Goal: Find specific page/section: Find specific page/section

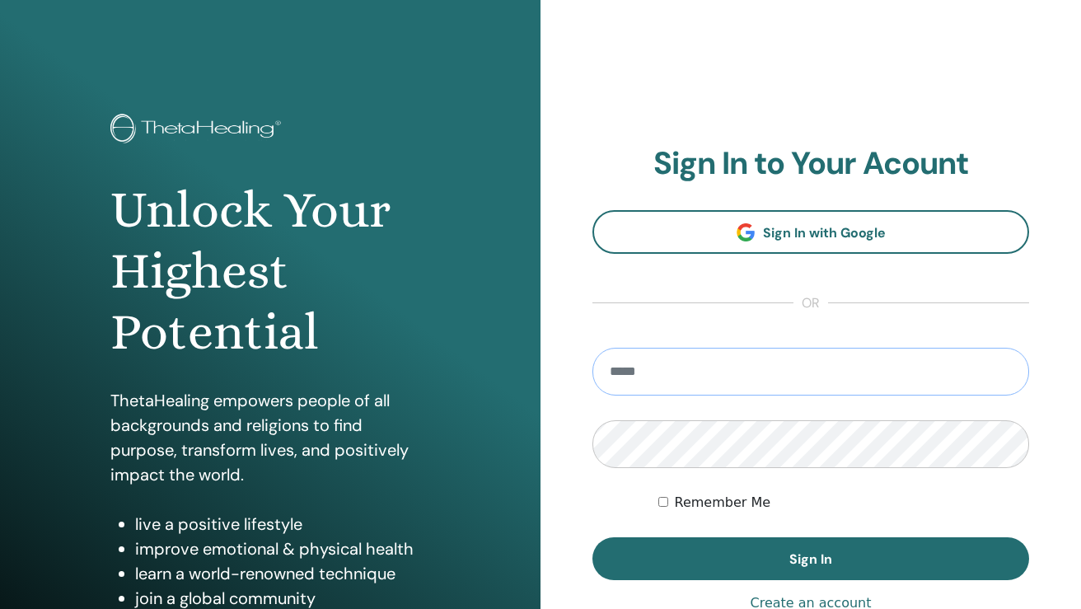
type input "**********"
click at [811, 559] on button "Sign In" at bounding box center [810, 558] width 437 height 43
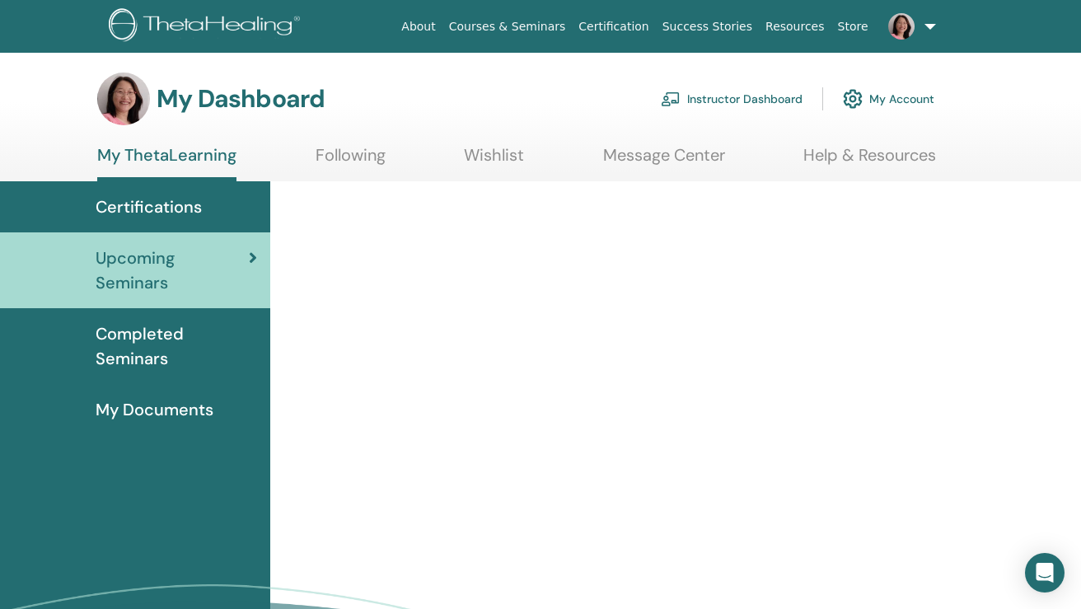
click at [743, 93] on link "Instructor Dashboard" at bounding box center [732, 99] width 142 height 36
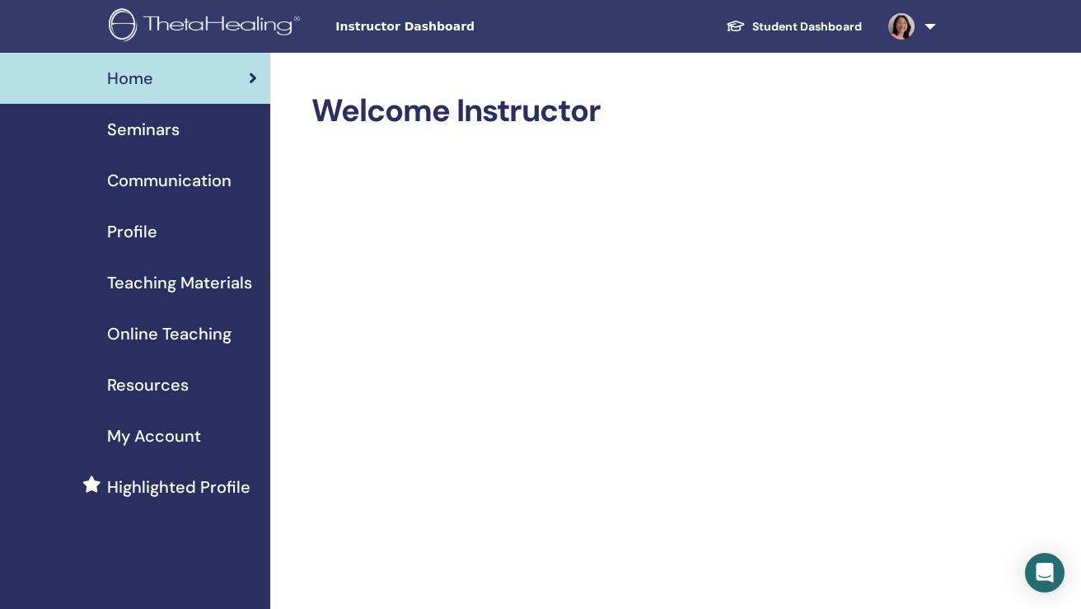
click at [160, 327] on span "Online Teaching" at bounding box center [169, 333] width 124 height 25
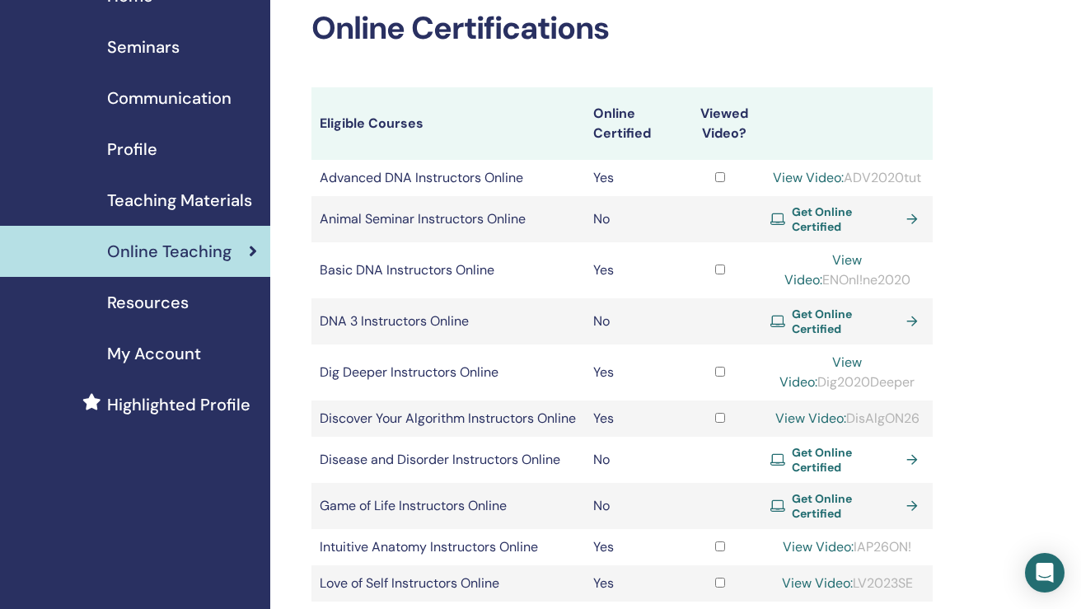
scroll to position [67, 0]
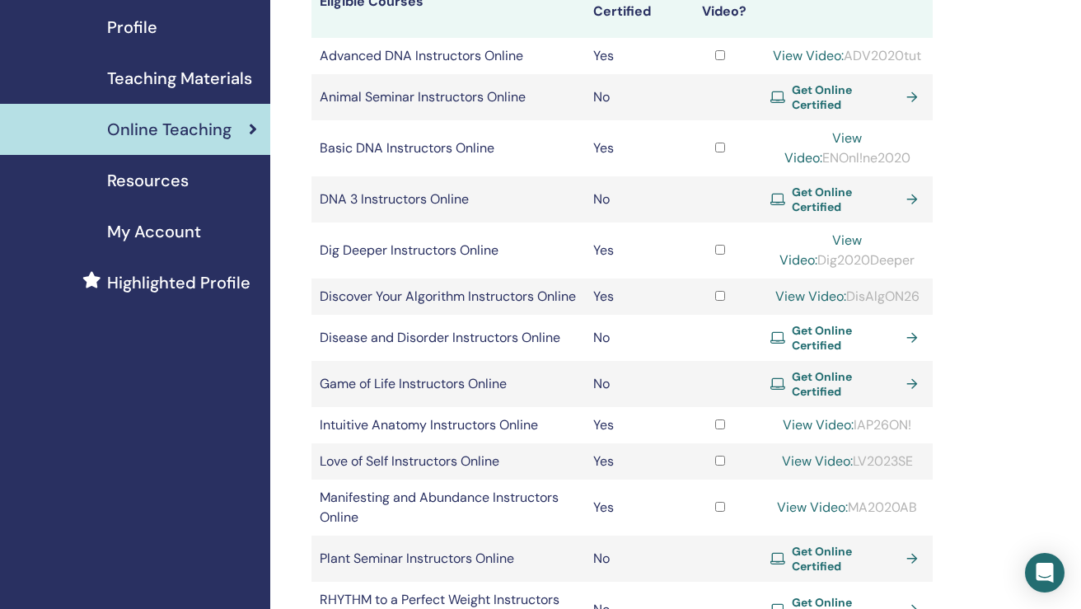
scroll to position [202, 0]
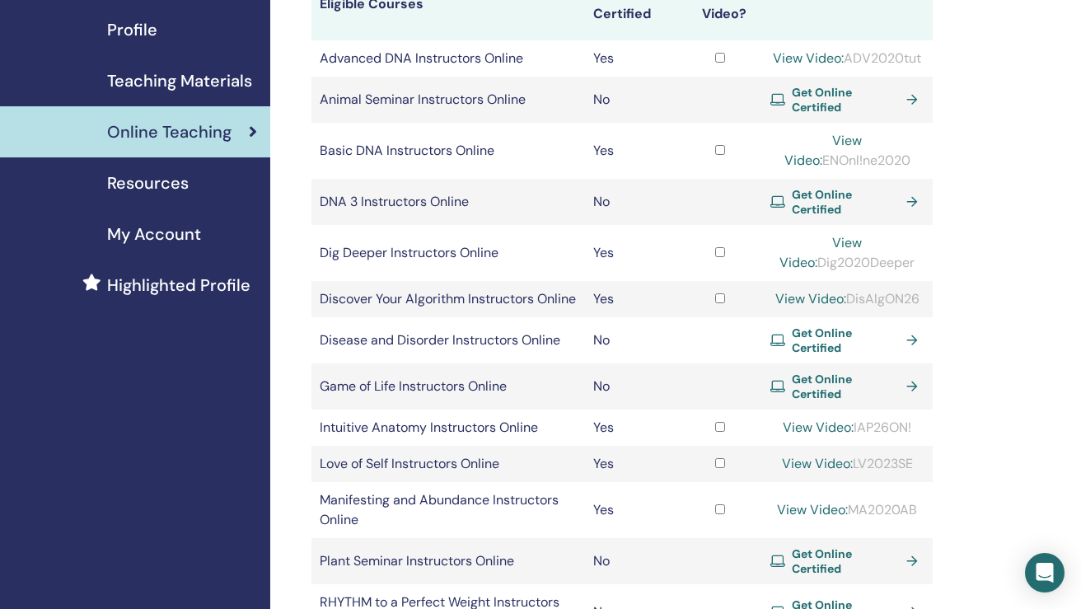
click at [188, 180] on div "Resources" at bounding box center [135, 183] width 244 height 25
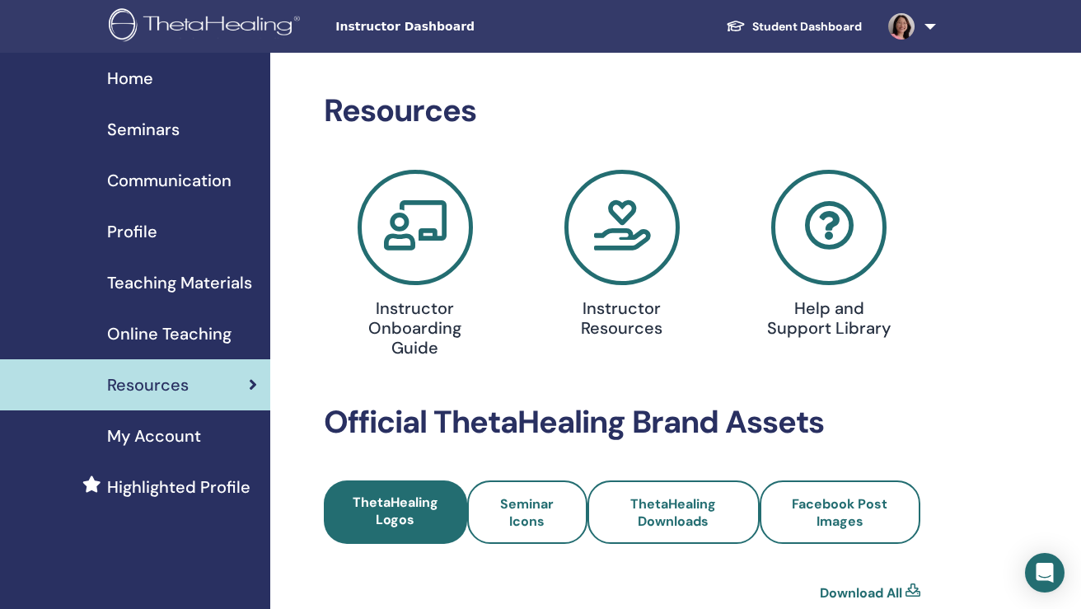
click at [642, 214] on icon at bounding box center [621, 227] width 115 height 115
click at [171, 339] on span "Online Teaching" at bounding box center [169, 333] width 124 height 25
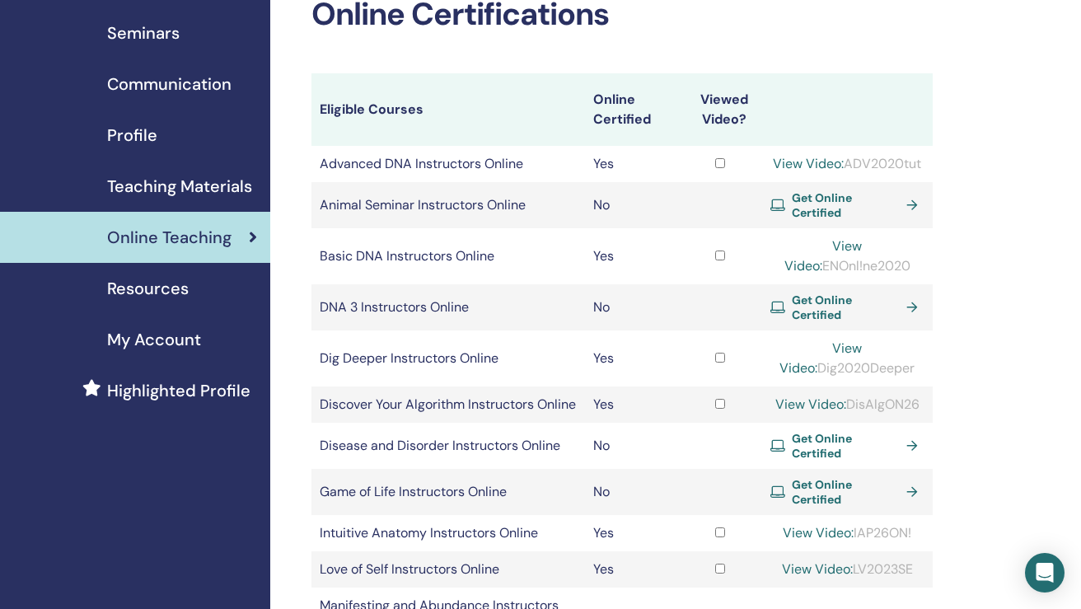
scroll to position [97, 0]
click at [177, 296] on span "Resources" at bounding box center [148, 287] width 82 height 25
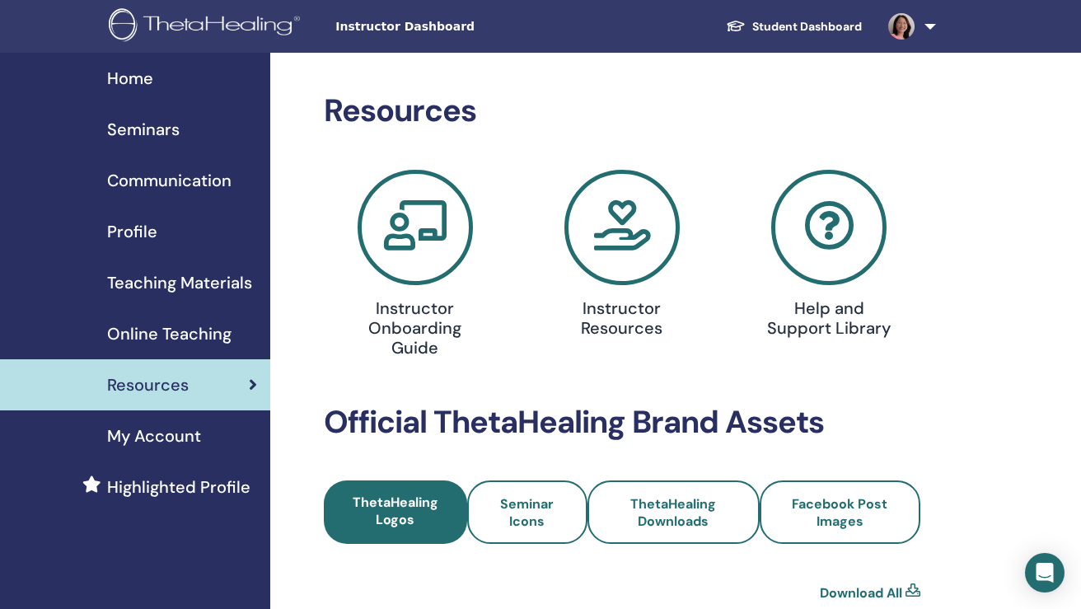
click at [236, 345] on div "Online Teaching" at bounding box center [135, 333] width 244 height 25
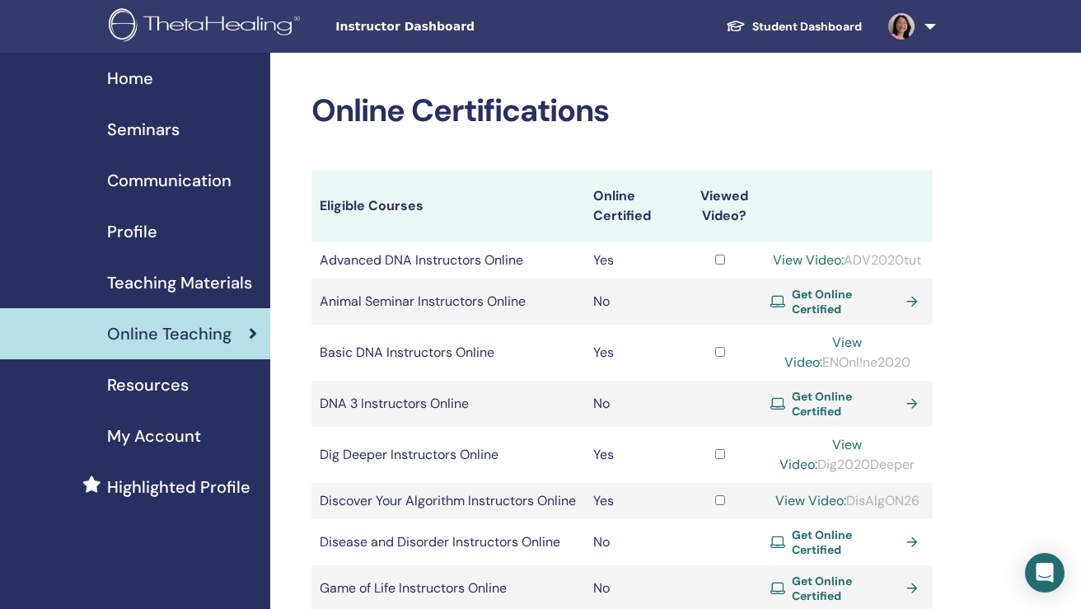
click at [221, 278] on span "Teaching Materials" at bounding box center [179, 282] width 145 height 25
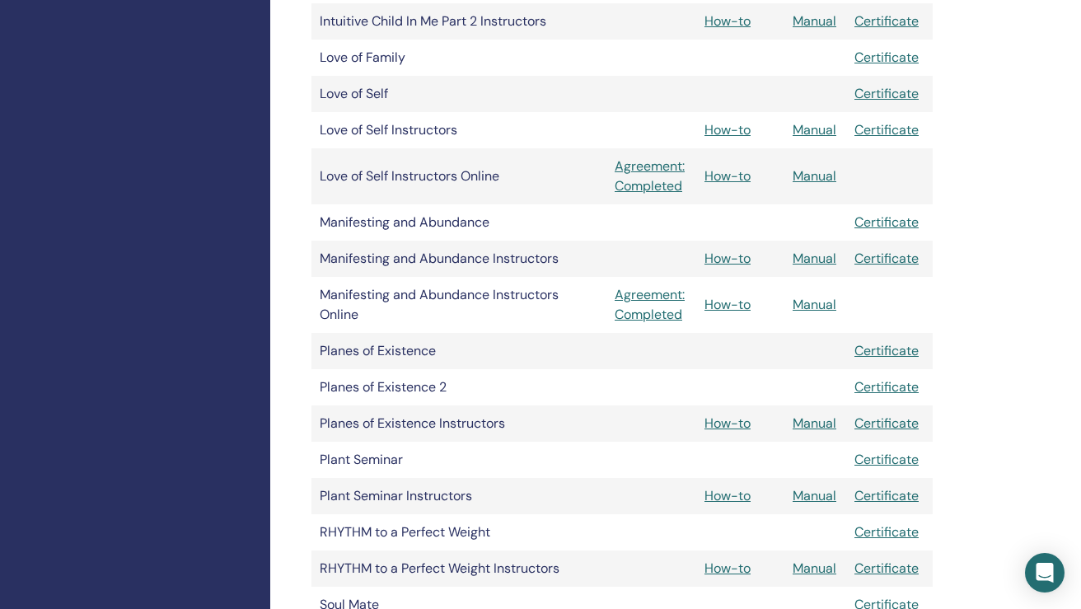
scroll to position [1535, 0]
